Goal: Task Accomplishment & Management: Manage account settings

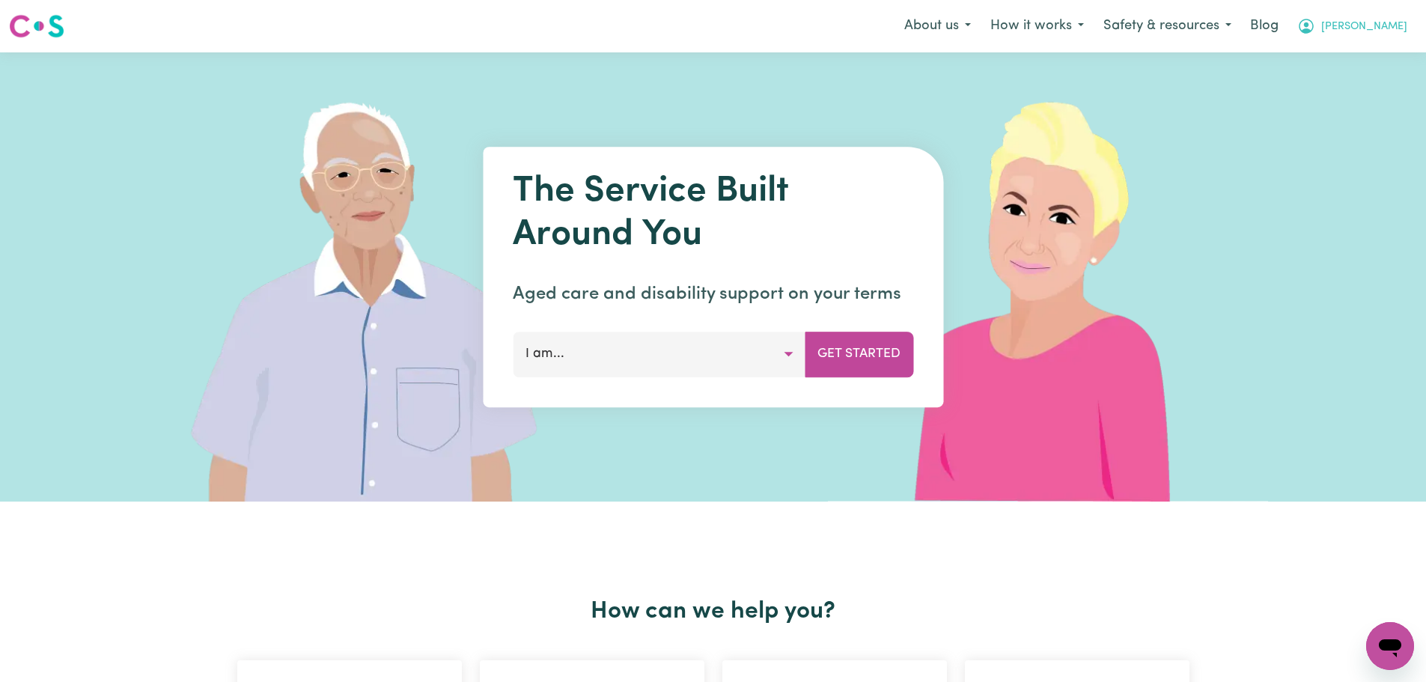
click at [1385, 26] on span "[PERSON_NAME]" at bounding box center [1364, 27] width 86 height 16
click at [1316, 91] on link "Logout" at bounding box center [1357, 86] width 118 height 28
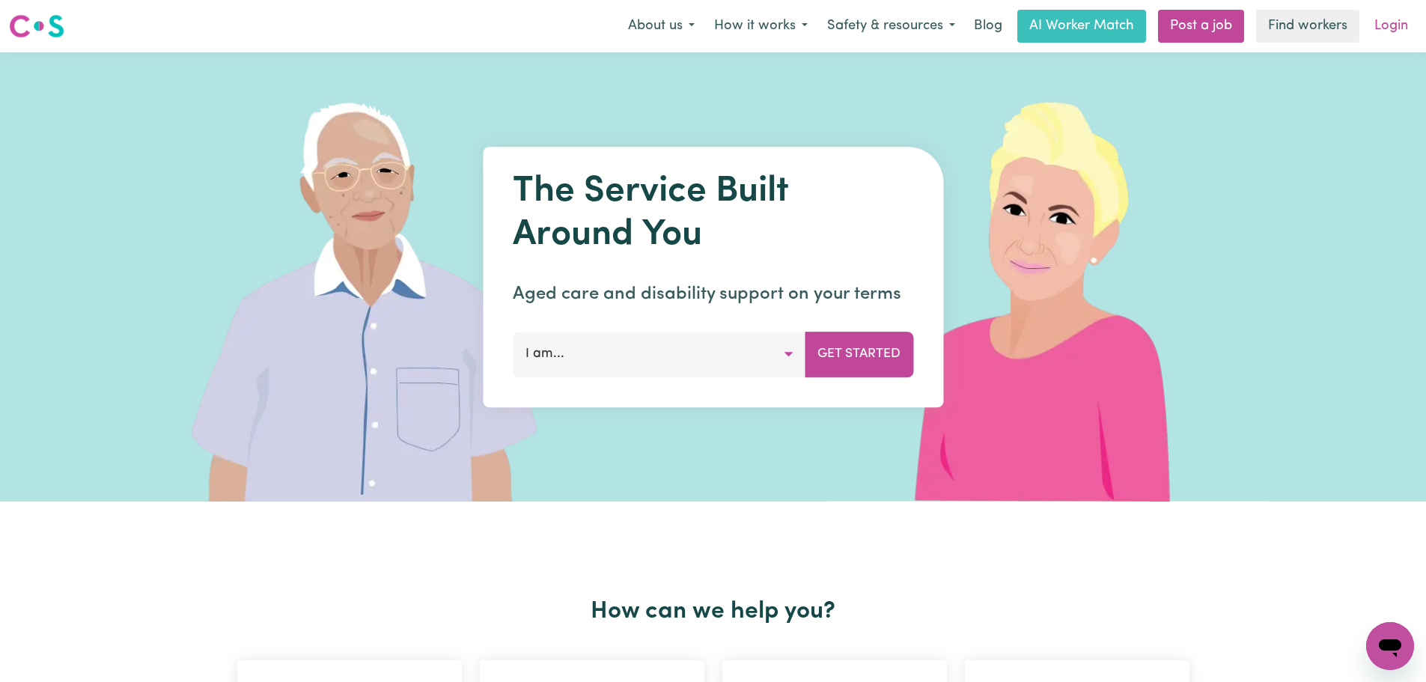
click at [1384, 41] on link "Login" at bounding box center [1391, 26] width 52 height 33
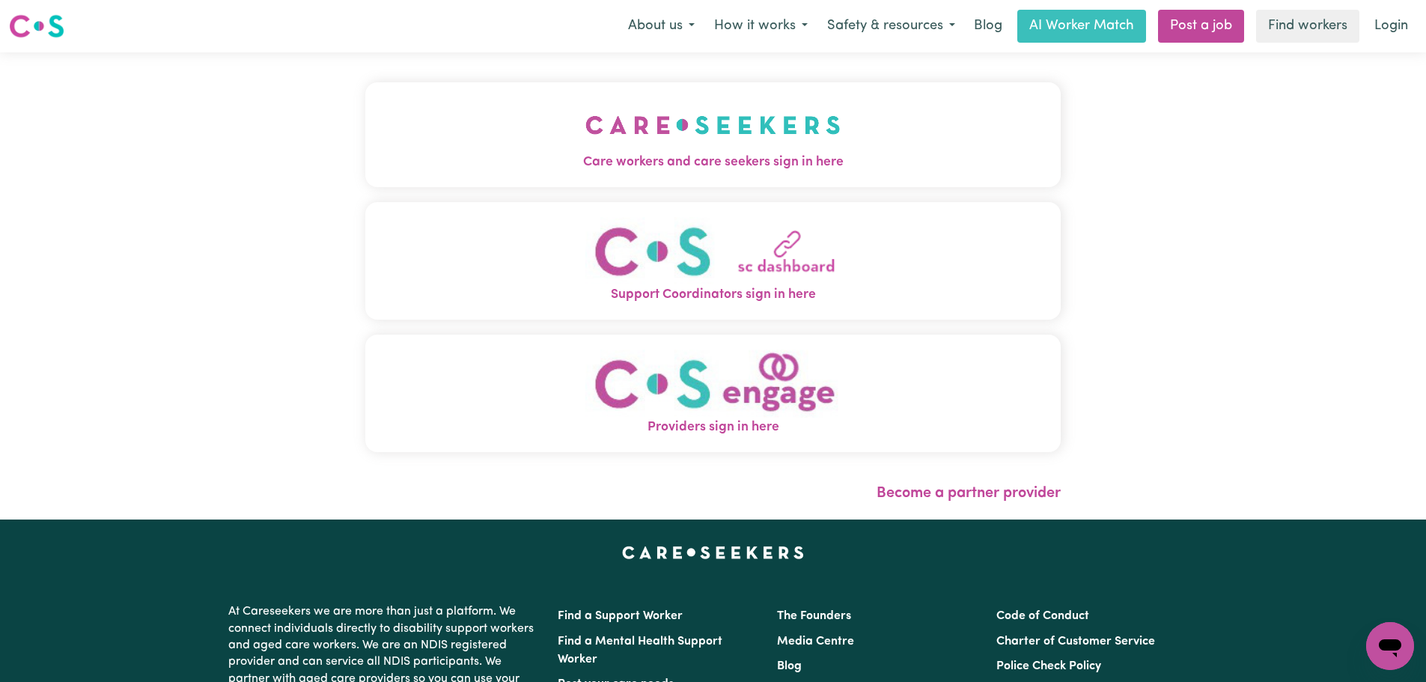
click at [593, 82] on div "Care workers and care seekers sign in here Support Coordinators sign in here Pr…" at bounding box center [712, 285] width 713 height 467
click at [557, 156] on span "Care workers and care seekers sign in here" at bounding box center [712, 162] width 695 height 19
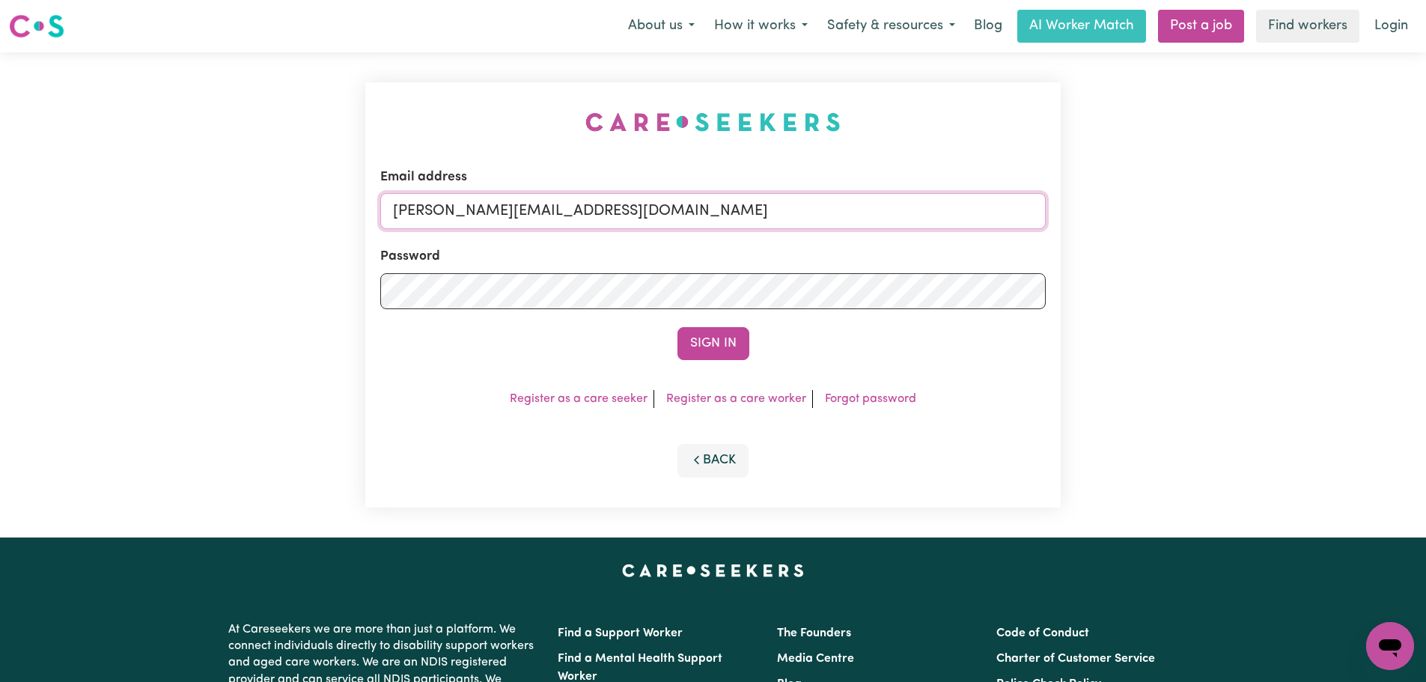
drag, startPoint x: 673, startPoint y: 221, endPoint x: 673, endPoint y: 229, distance: 8.2
click at [673, 221] on input "[PERSON_NAME][EMAIL_ADDRESS][DOMAIN_NAME]" at bounding box center [712, 211] width 665 height 36
drag, startPoint x: 777, startPoint y: 220, endPoint x: 470, endPoint y: 219, distance: 307.6
click at [468, 220] on input "[EMAIL_ADDRESS][DOMAIN_NAME]" at bounding box center [712, 211] width 665 height 36
type input "[EMAIL_ADDRESS][DOMAIN_NAME]"
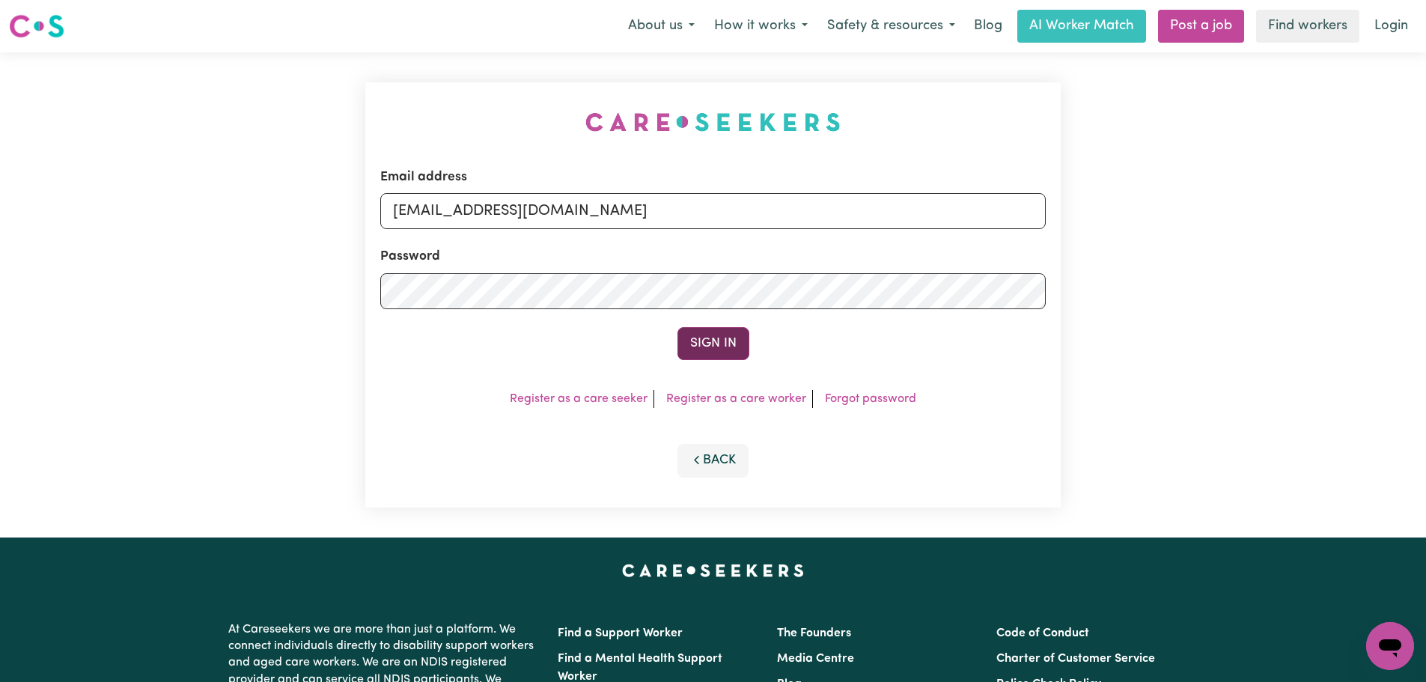
click at [691, 346] on button "Sign In" at bounding box center [713, 343] width 72 height 33
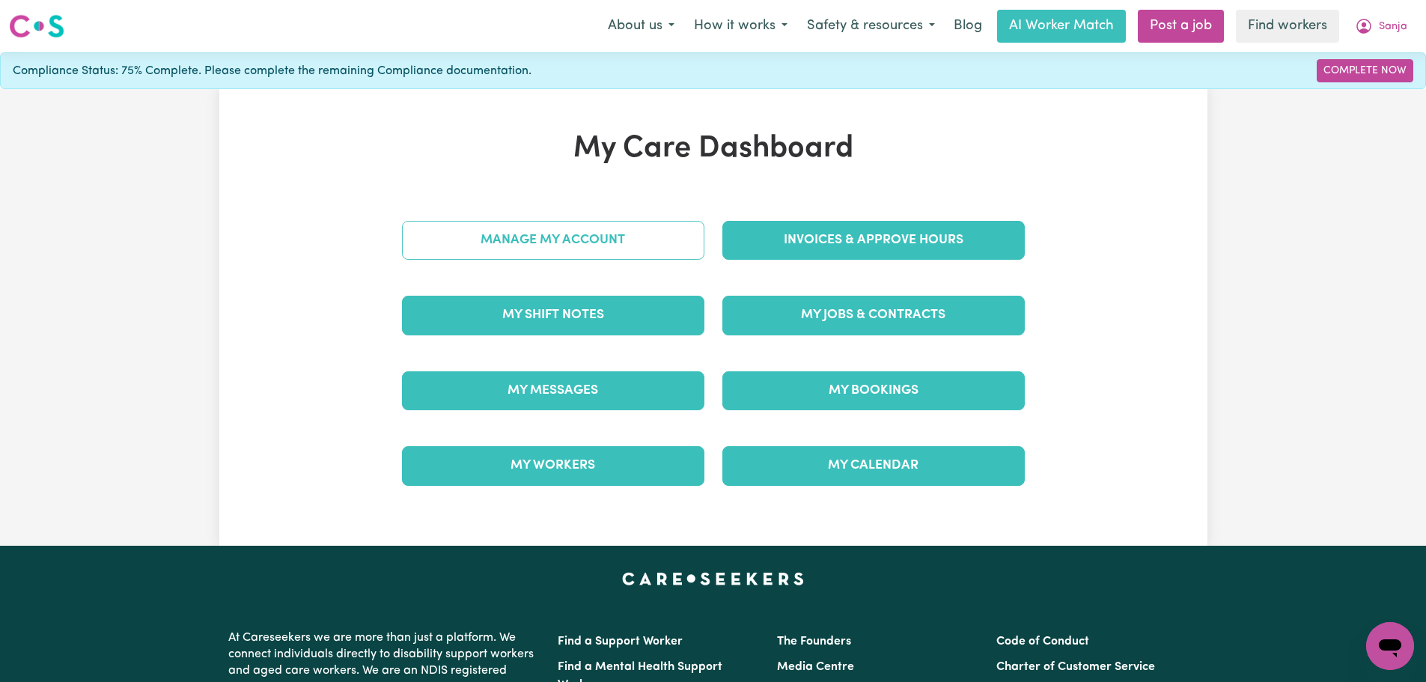
click at [608, 232] on link "Manage My Account" at bounding box center [553, 240] width 302 height 39
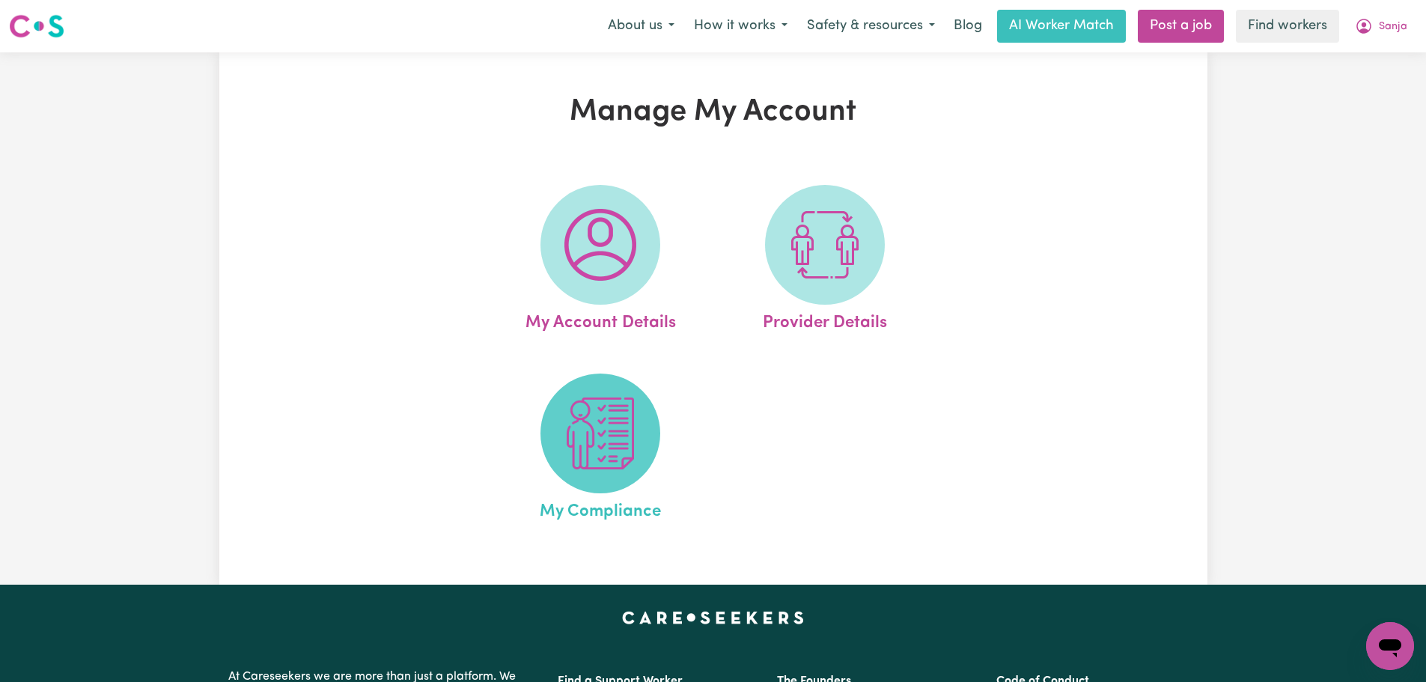
click at [658, 437] on span at bounding box center [600, 433] width 120 height 120
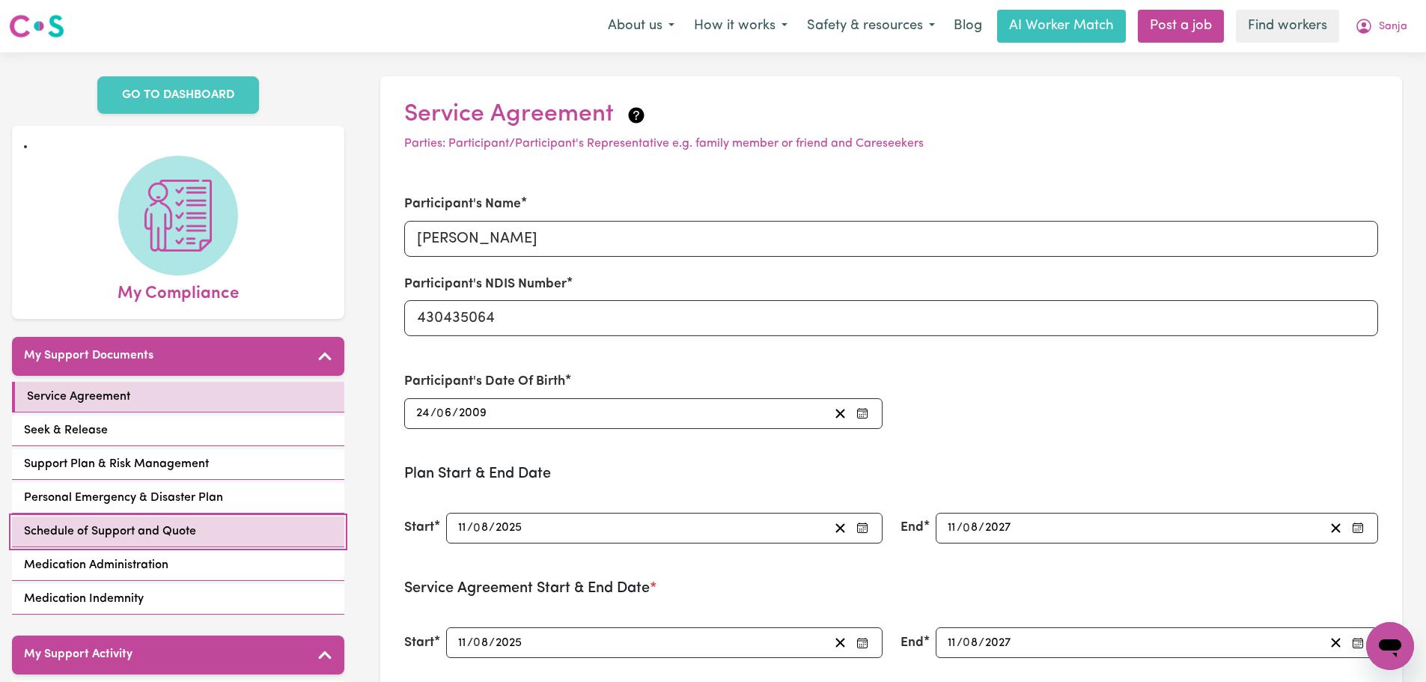
click at [216, 522] on link "Schedule of Support and Quote" at bounding box center [178, 531] width 332 height 31
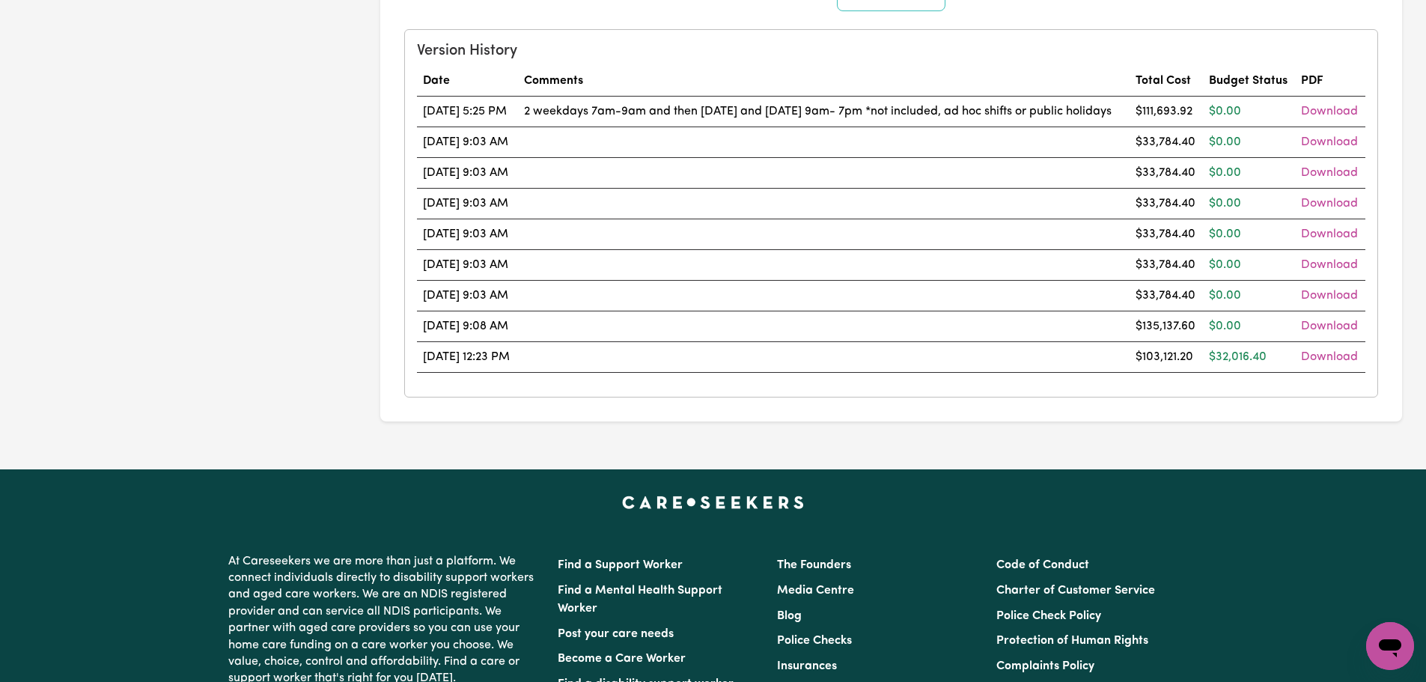
scroll to position [1347, 0]
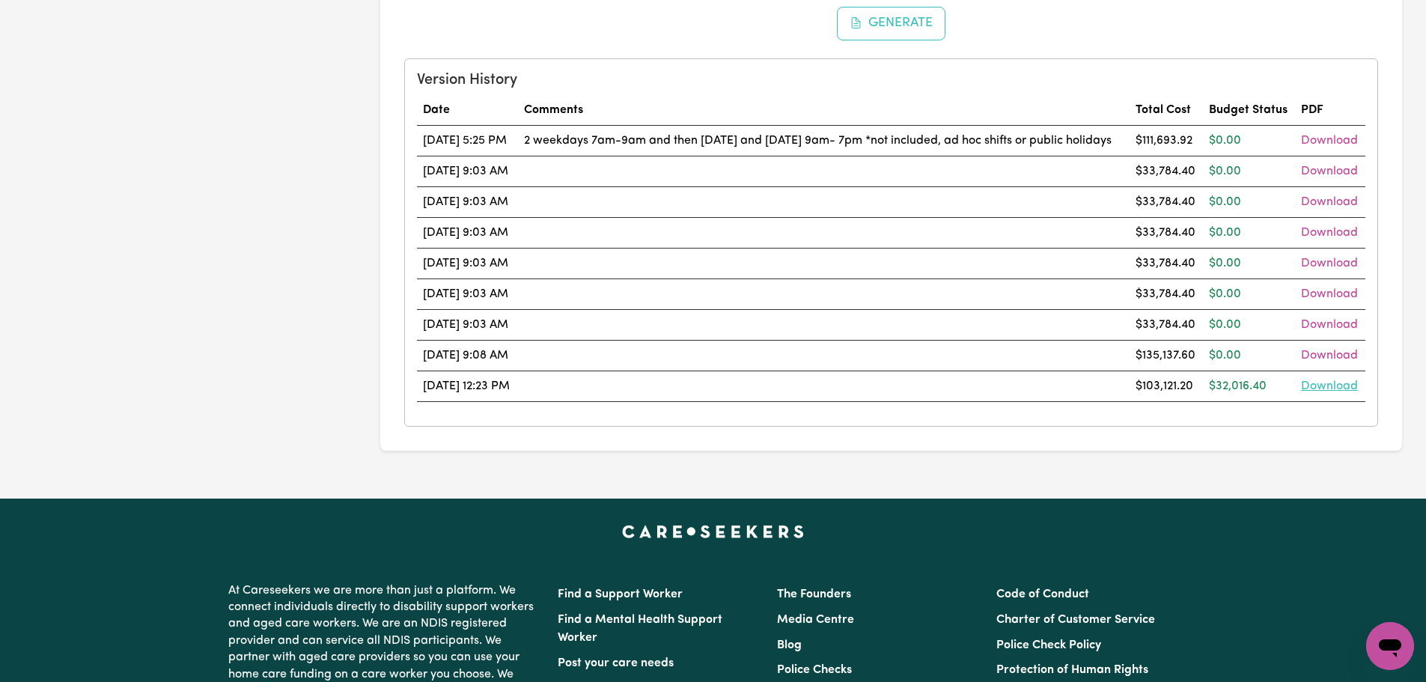
click at [1341, 392] on link "Download" at bounding box center [1329, 386] width 57 height 12
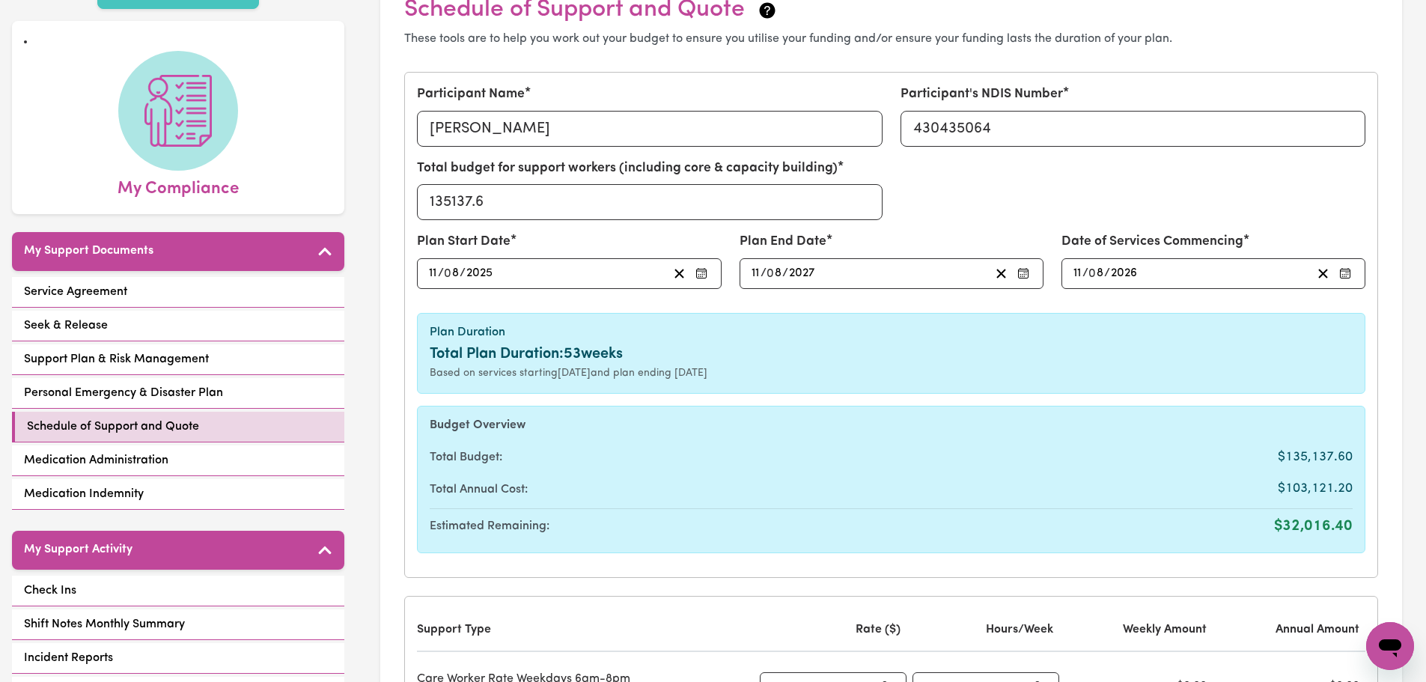
scroll to position [0, 0]
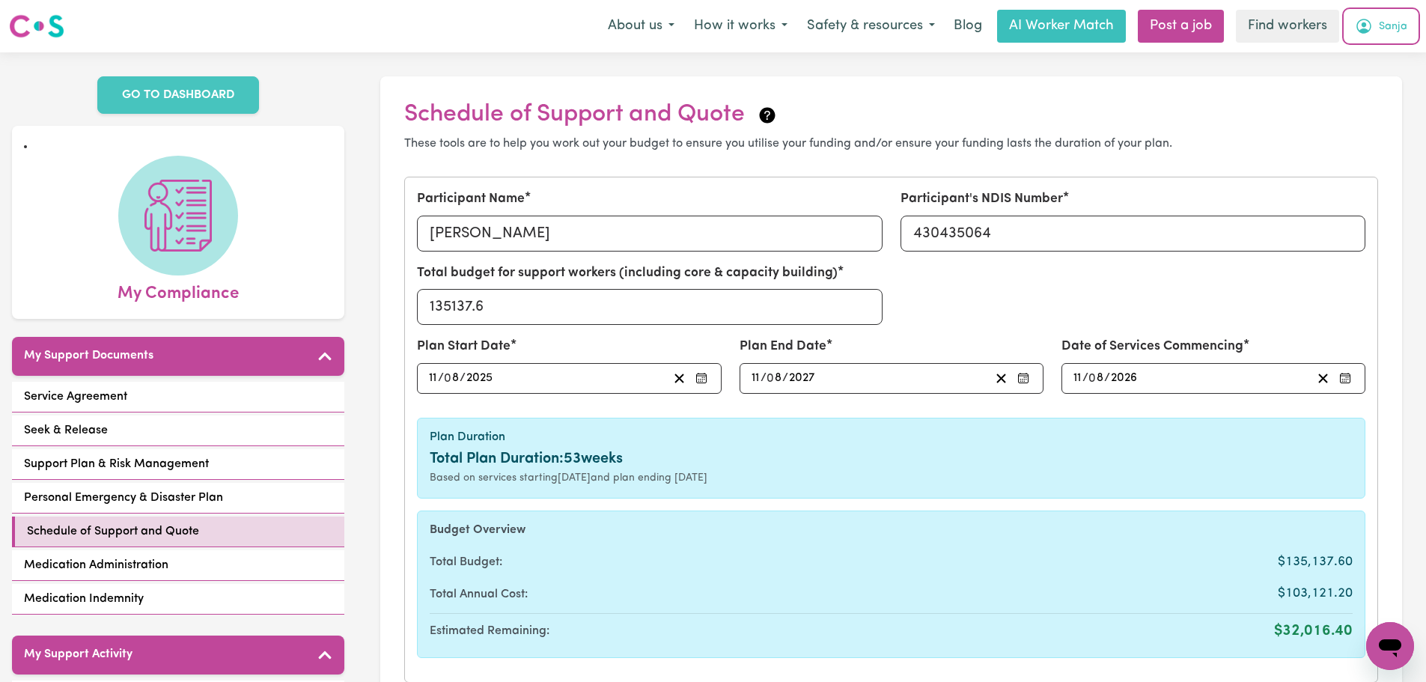
click at [1385, 29] on span "Sanja" at bounding box center [1392, 27] width 28 height 16
click at [1376, 76] on link "Logout" at bounding box center [1357, 86] width 118 height 28
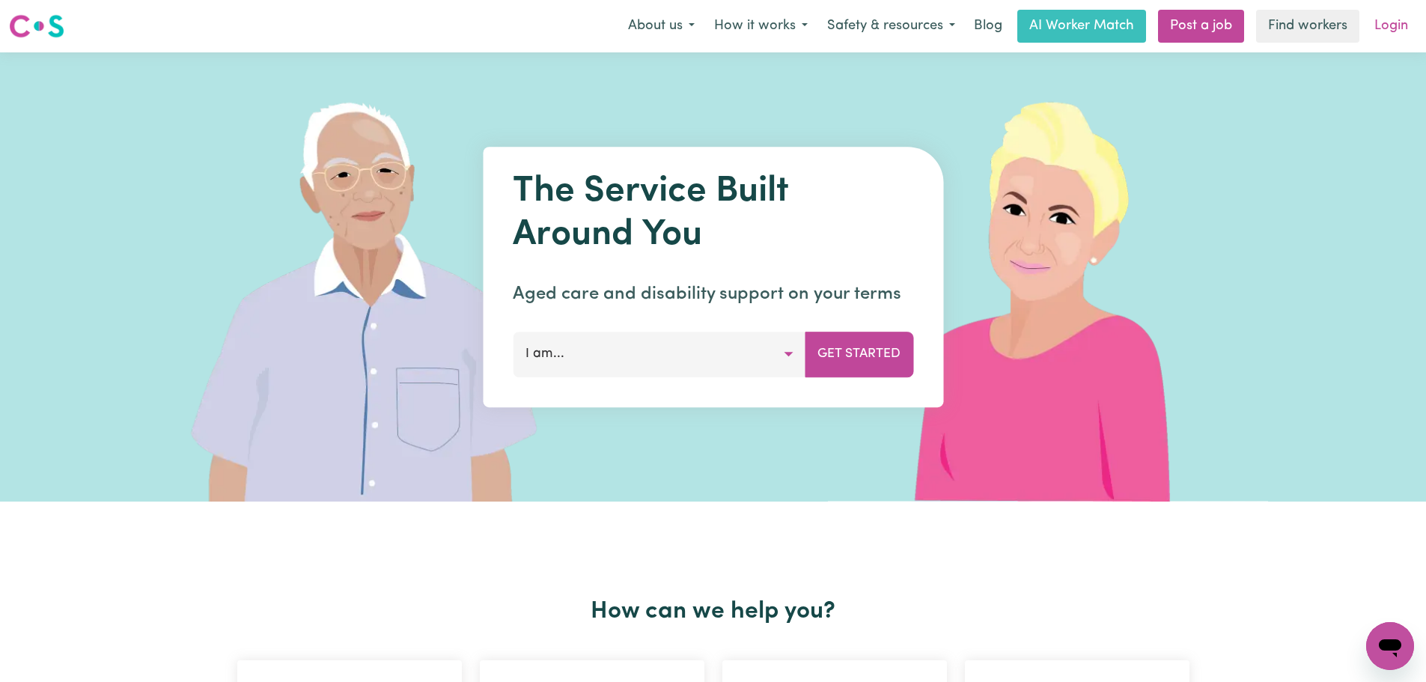
click at [1387, 37] on link "Login" at bounding box center [1391, 26] width 52 height 33
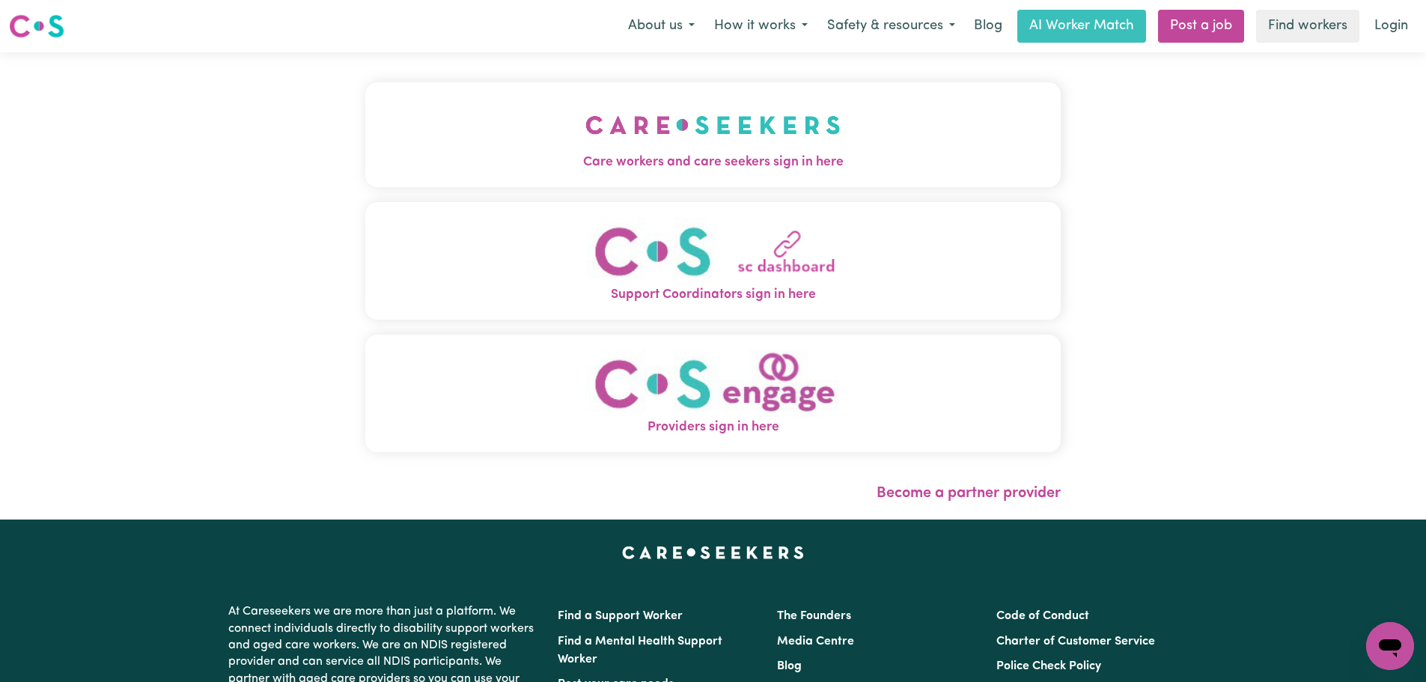
click at [585, 123] on img "Care workers and care seekers sign in here" at bounding box center [712, 124] width 255 height 55
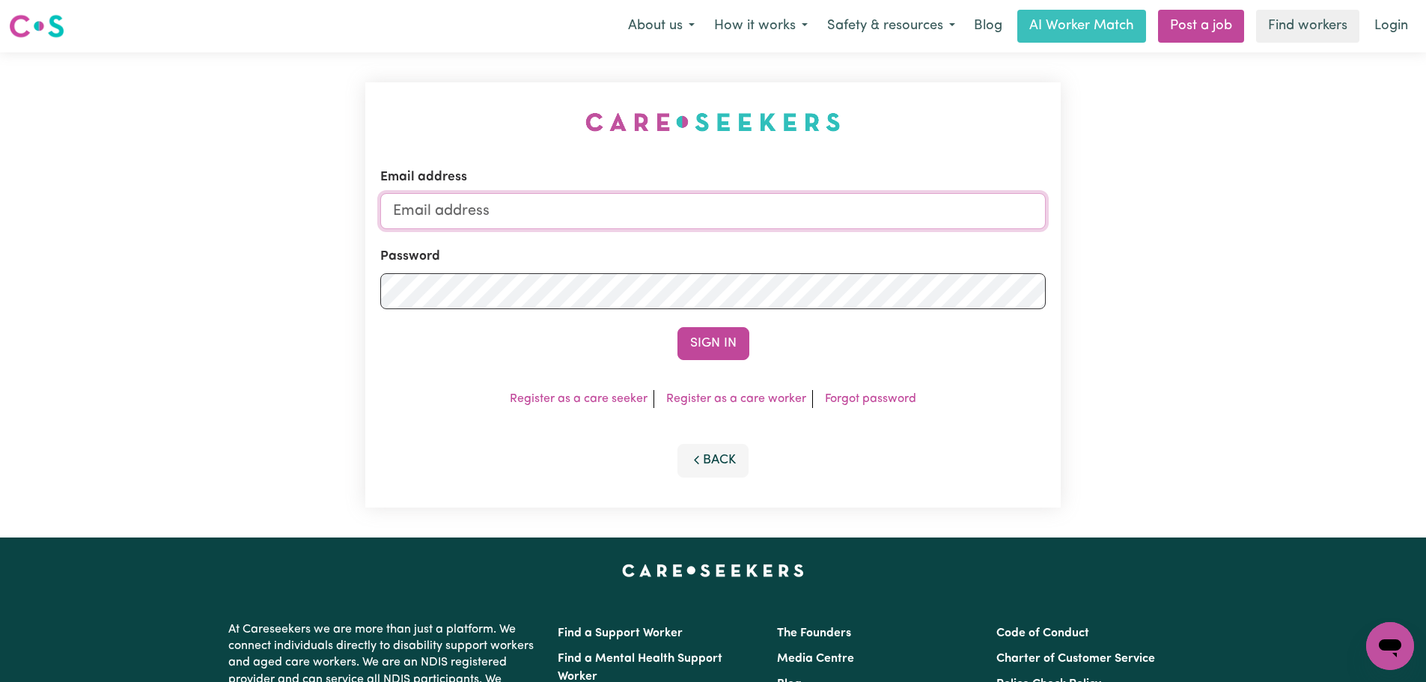
type input "[PERSON_NAME][EMAIL_ADDRESS][DOMAIN_NAME]"
click at [732, 358] on button "Sign In" at bounding box center [713, 343] width 72 height 33
